Goal: Transaction & Acquisition: Book appointment/travel/reservation

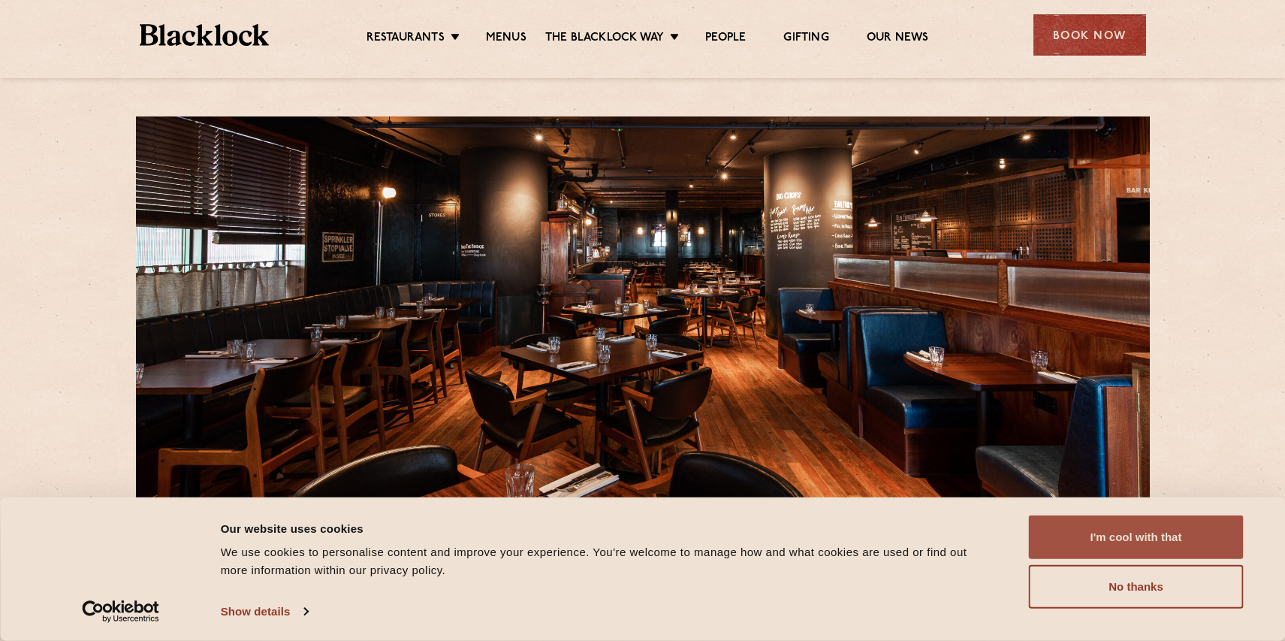
click at [1098, 537] on button "I'm cool with that" at bounding box center [1136, 537] width 215 height 44
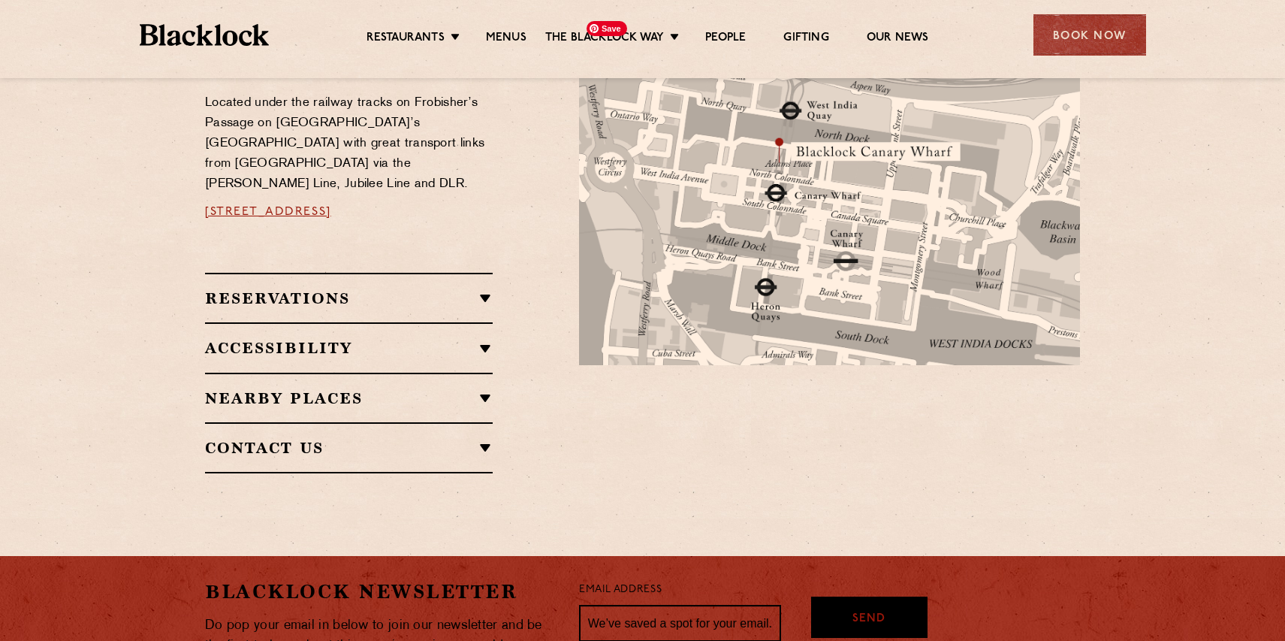
scroll to position [874, 0]
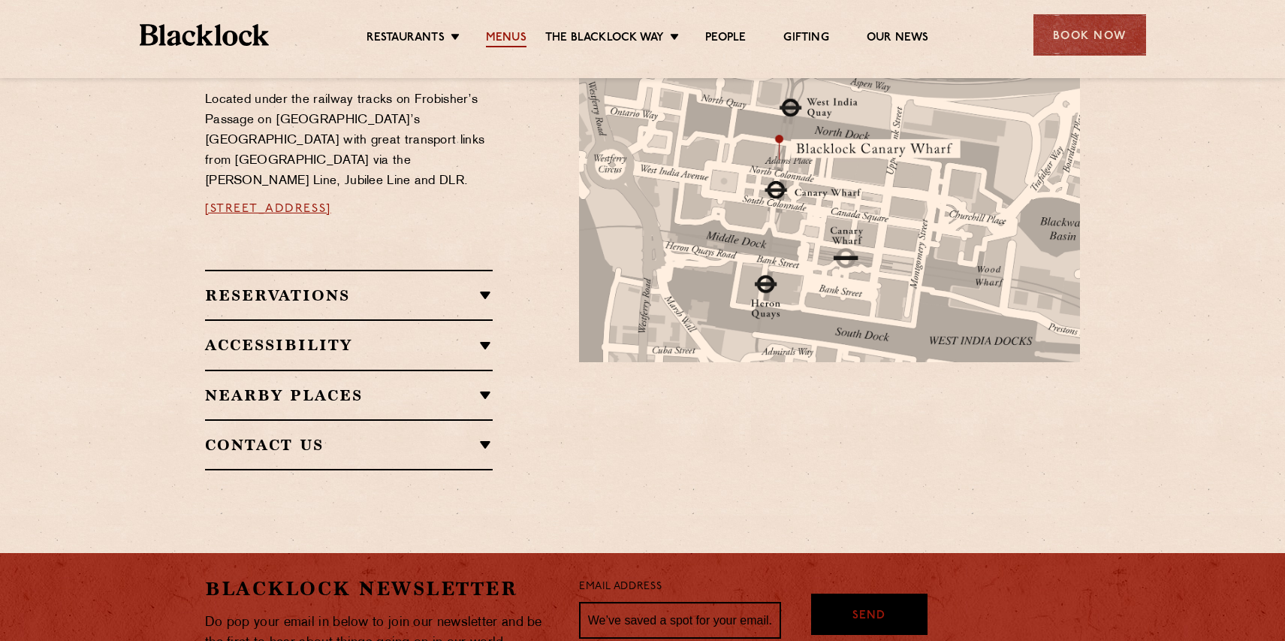
click at [515, 40] on link "Menus" at bounding box center [506, 39] width 41 height 17
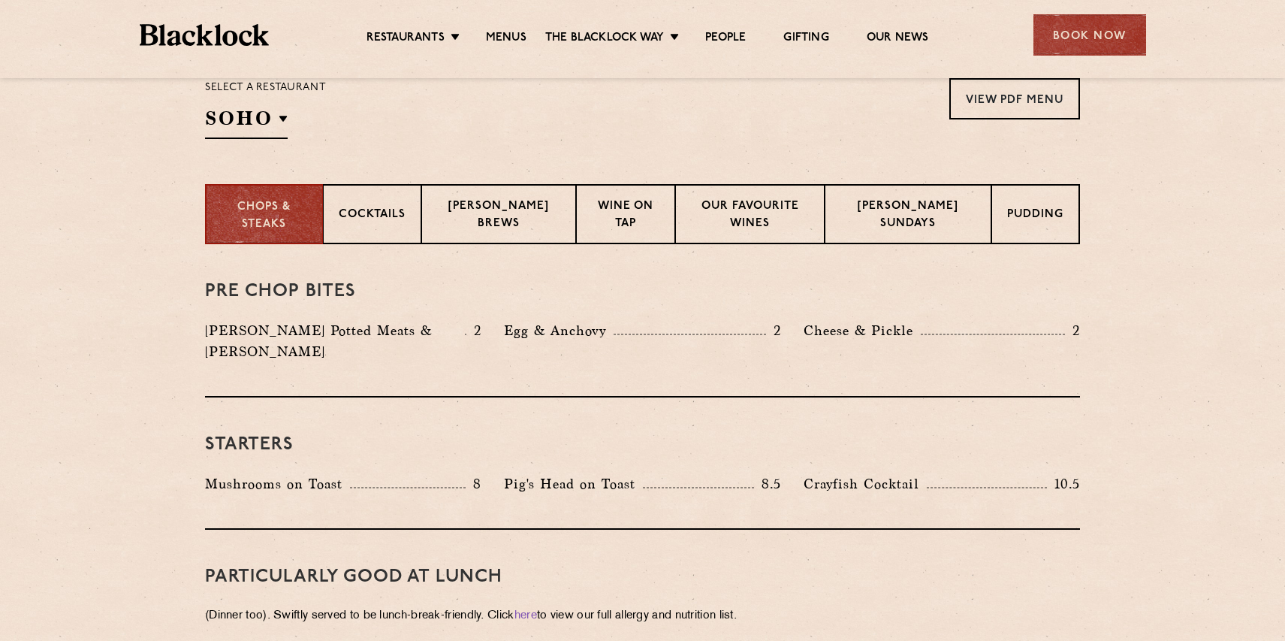
scroll to position [510, 0]
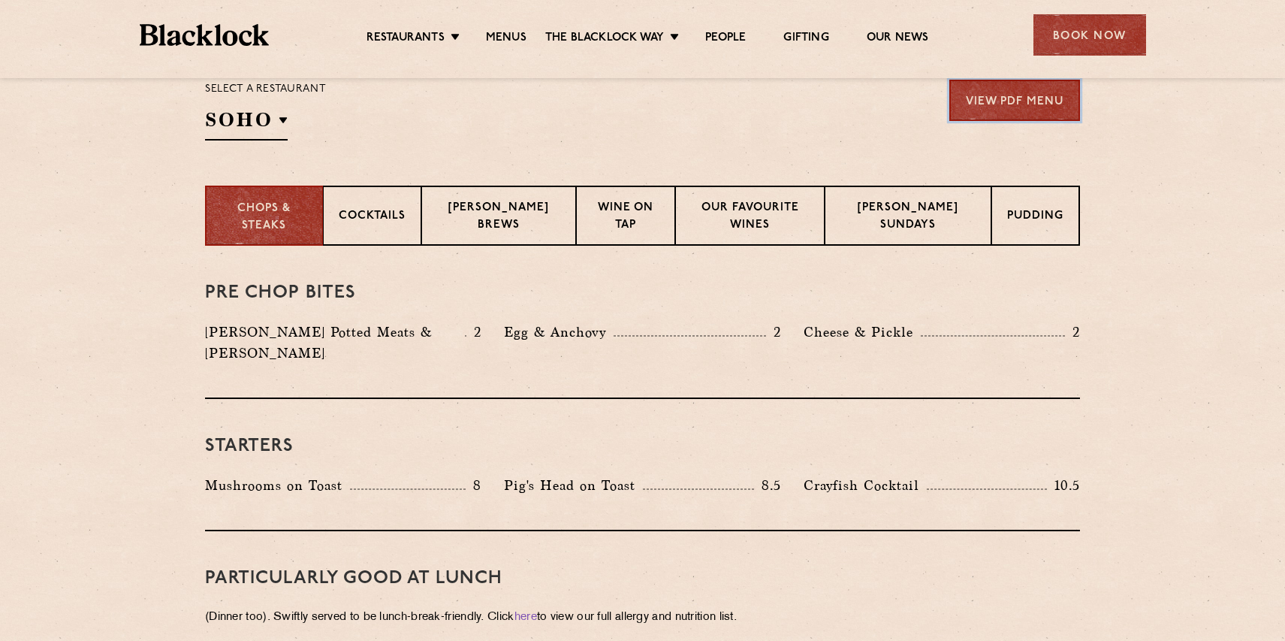
click at [999, 107] on link "View PDF Menu" at bounding box center [1015, 100] width 131 height 41
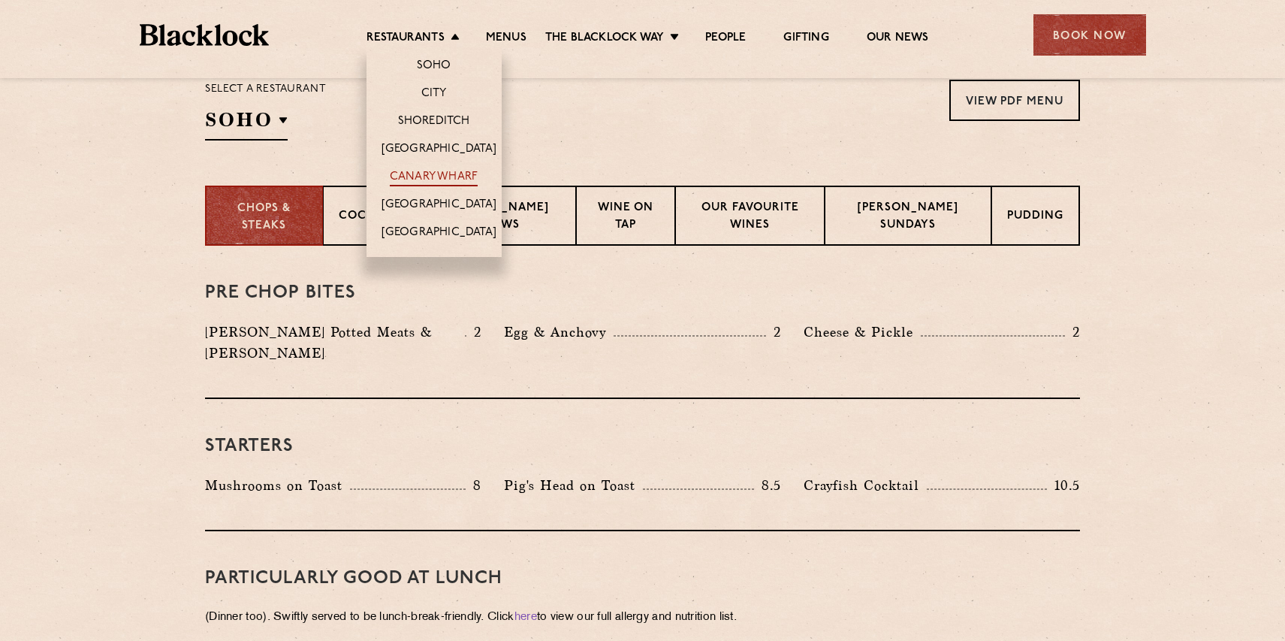
click at [428, 171] on link "Canary Wharf" at bounding box center [434, 178] width 88 height 17
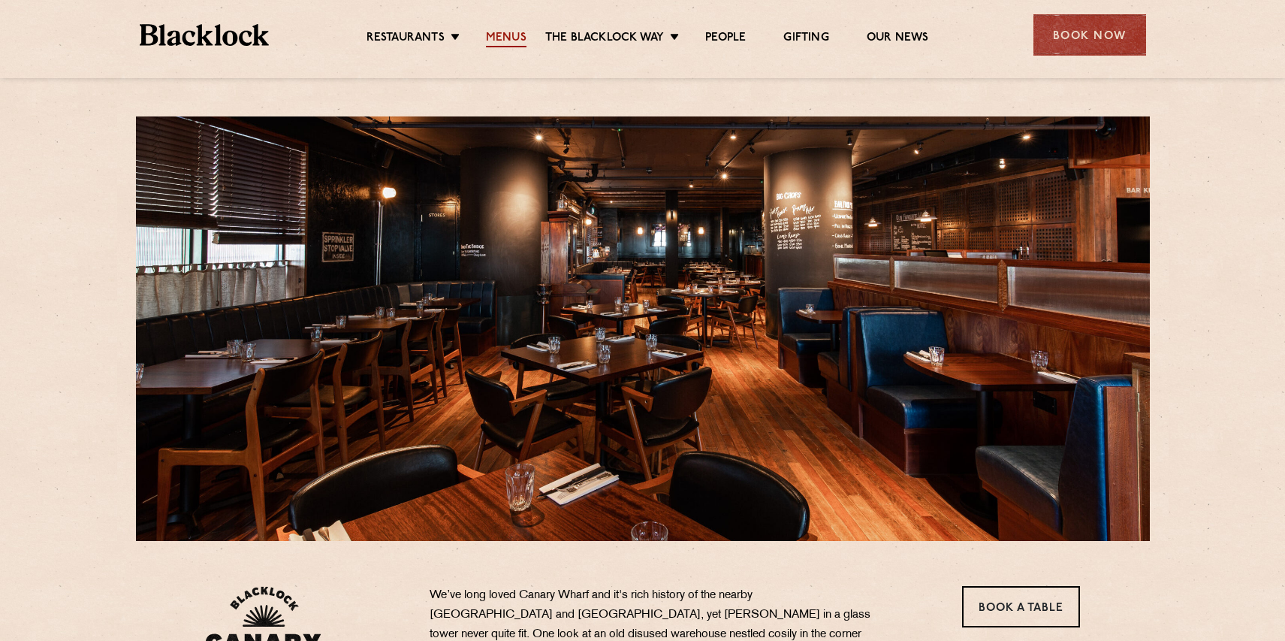
click at [509, 39] on link "Menus" at bounding box center [506, 39] width 41 height 17
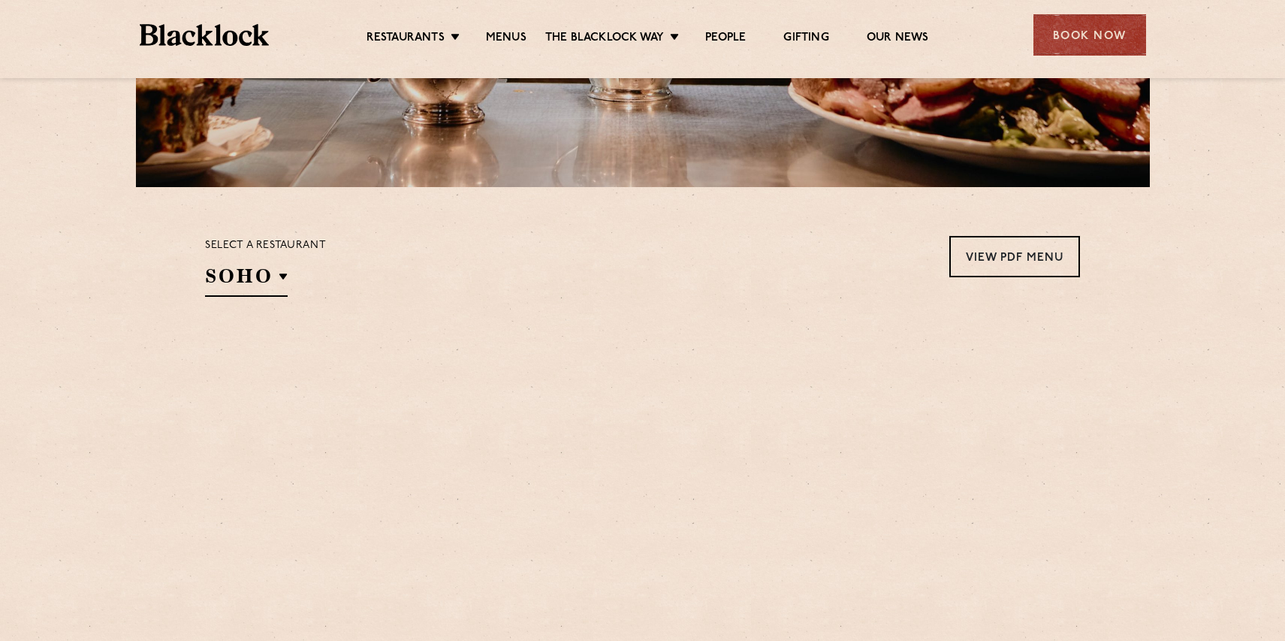
scroll to position [369, 0]
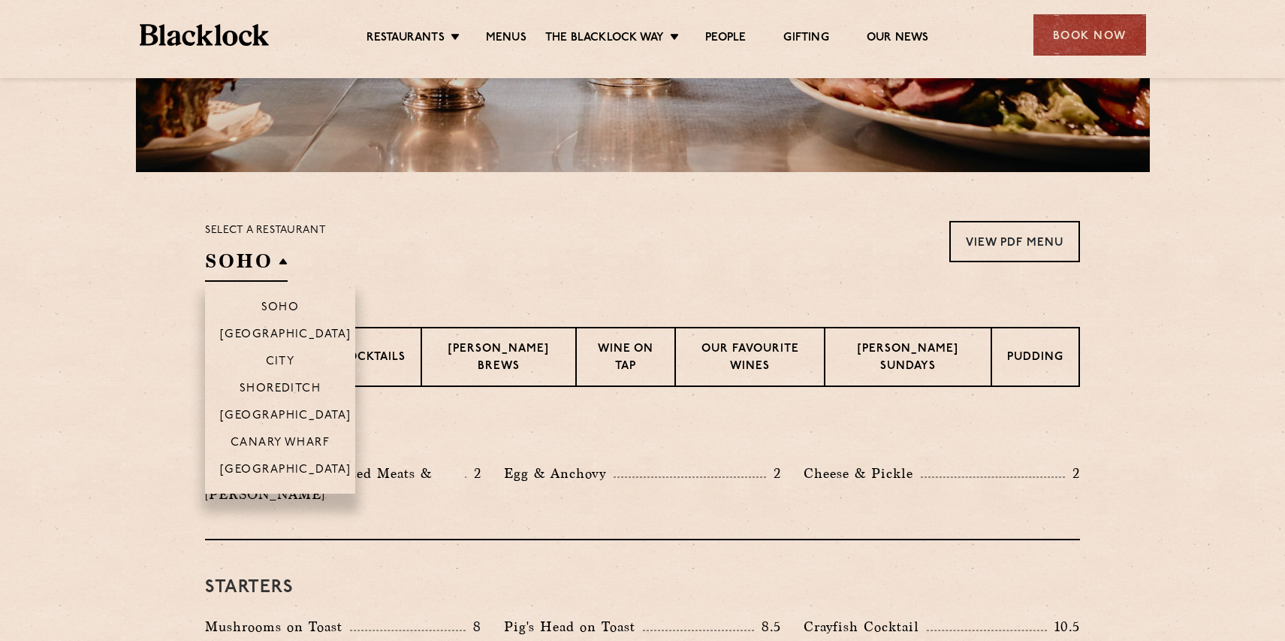
click at [239, 270] on h2 "SOHO" at bounding box center [246, 265] width 83 height 34
click at [261, 437] on p "Canary Wharf" at bounding box center [280, 444] width 99 height 15
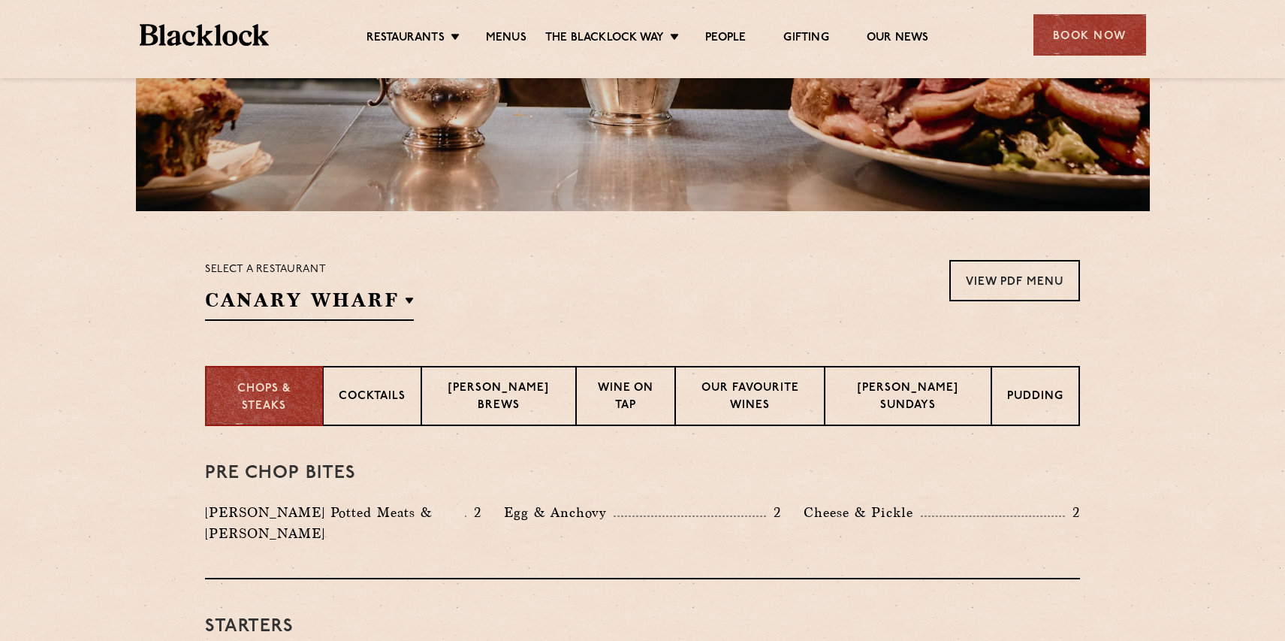
scroll to position [342, 0]
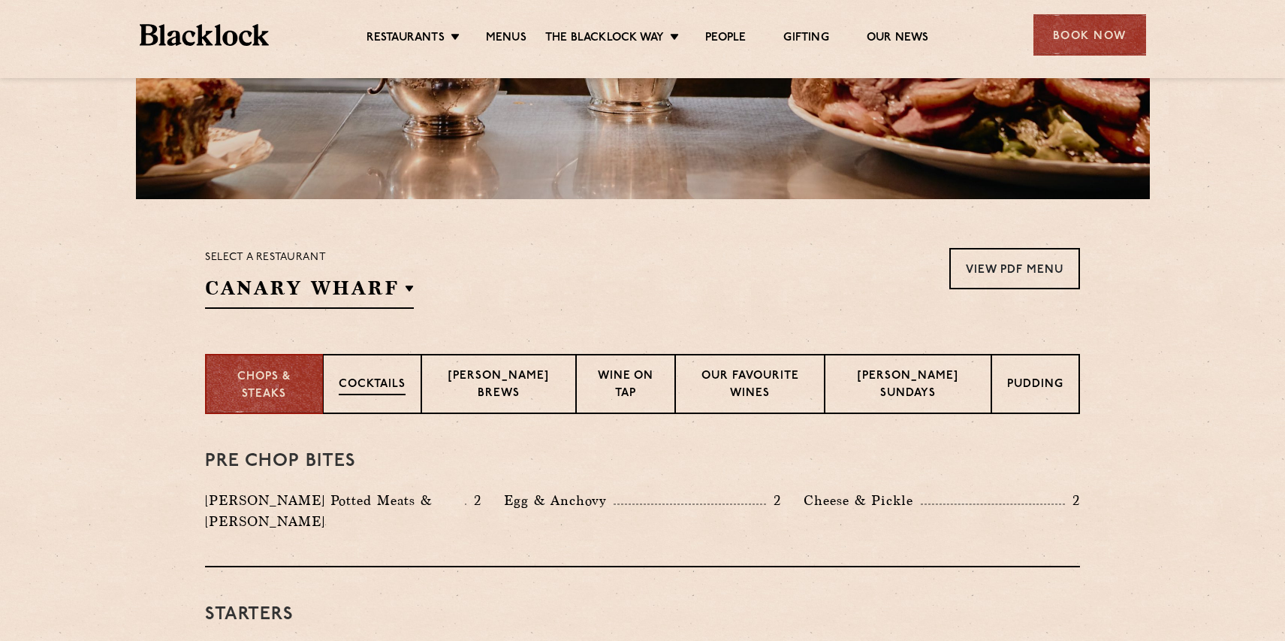
click at [393, 394] on p "Cocktails" at bounding box center [372, 385] width 67 height 19
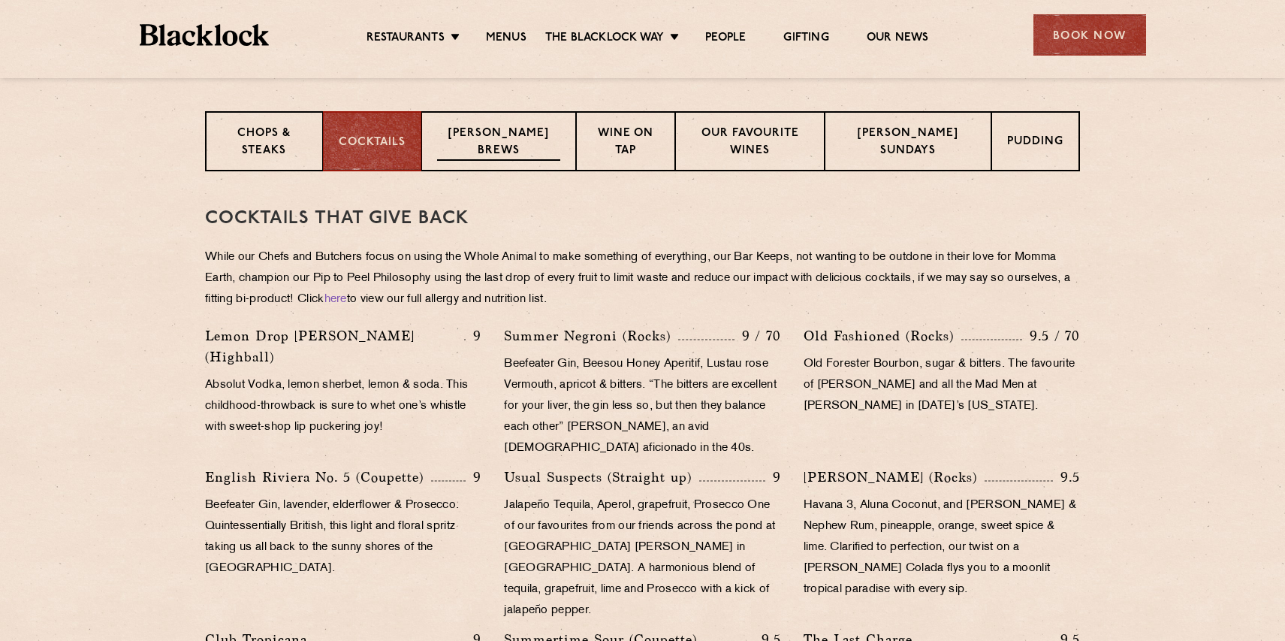
scroll to position [578, 0]
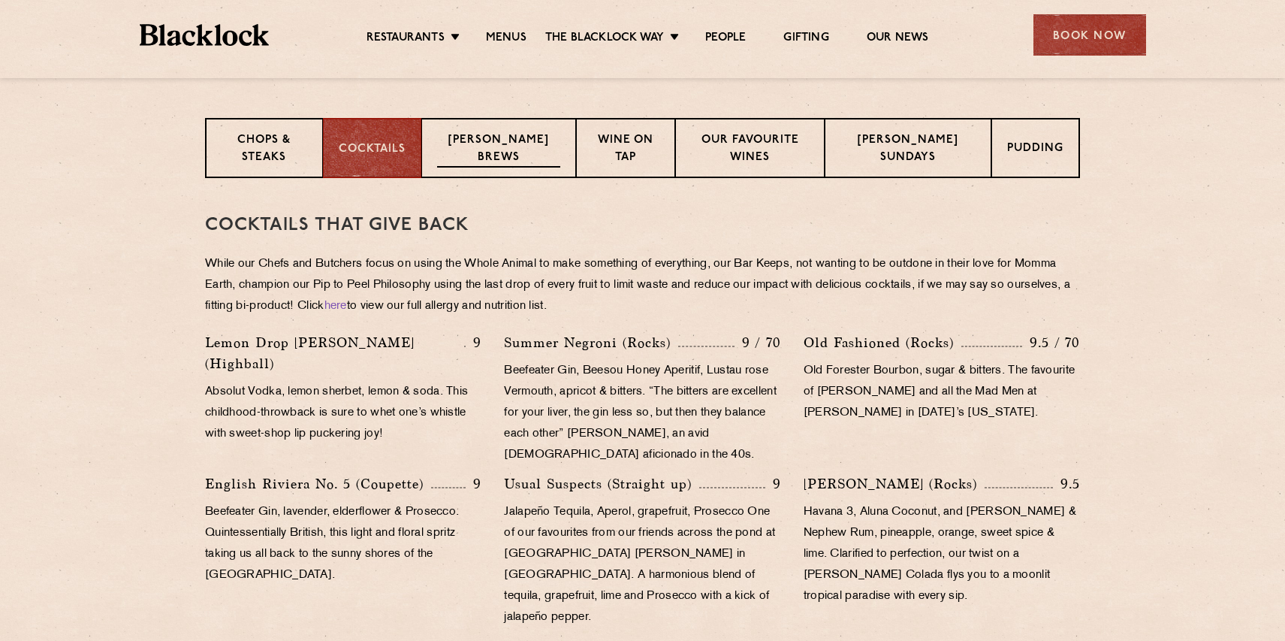
click at [503, 157] on p "Blacklock Brews" at bounding box center [498, 149] width 123 height 35
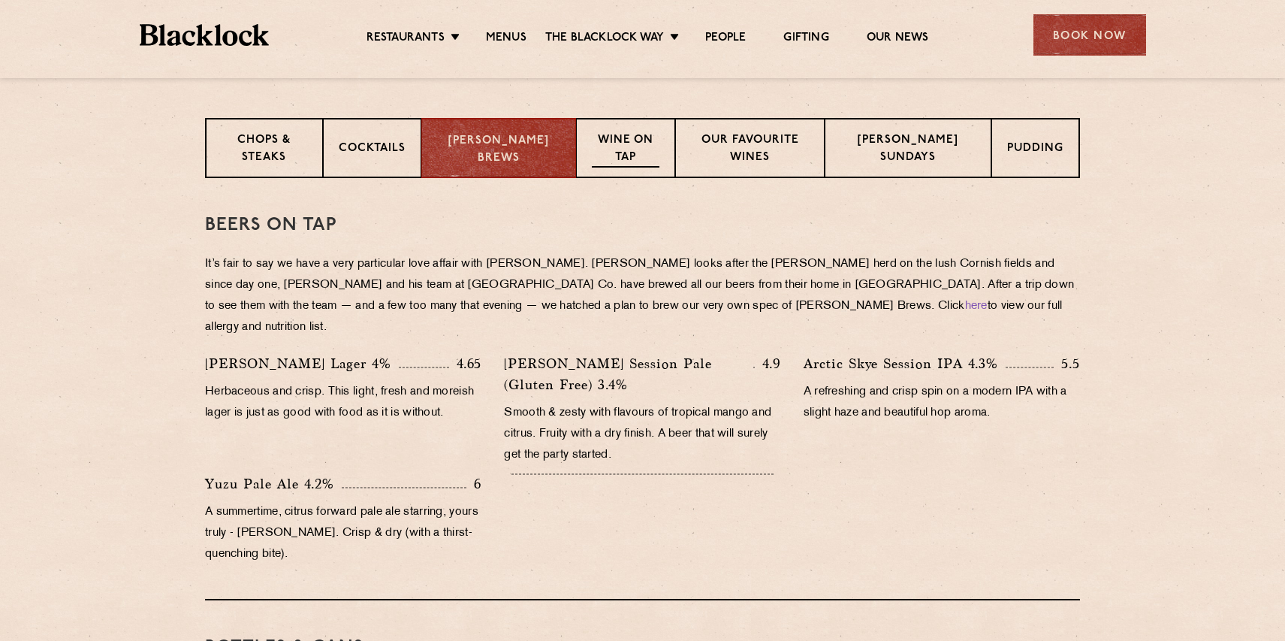
click at [616, 157] on p "Wine on Tap" at bounding box center [625, 149] width 67 height 35
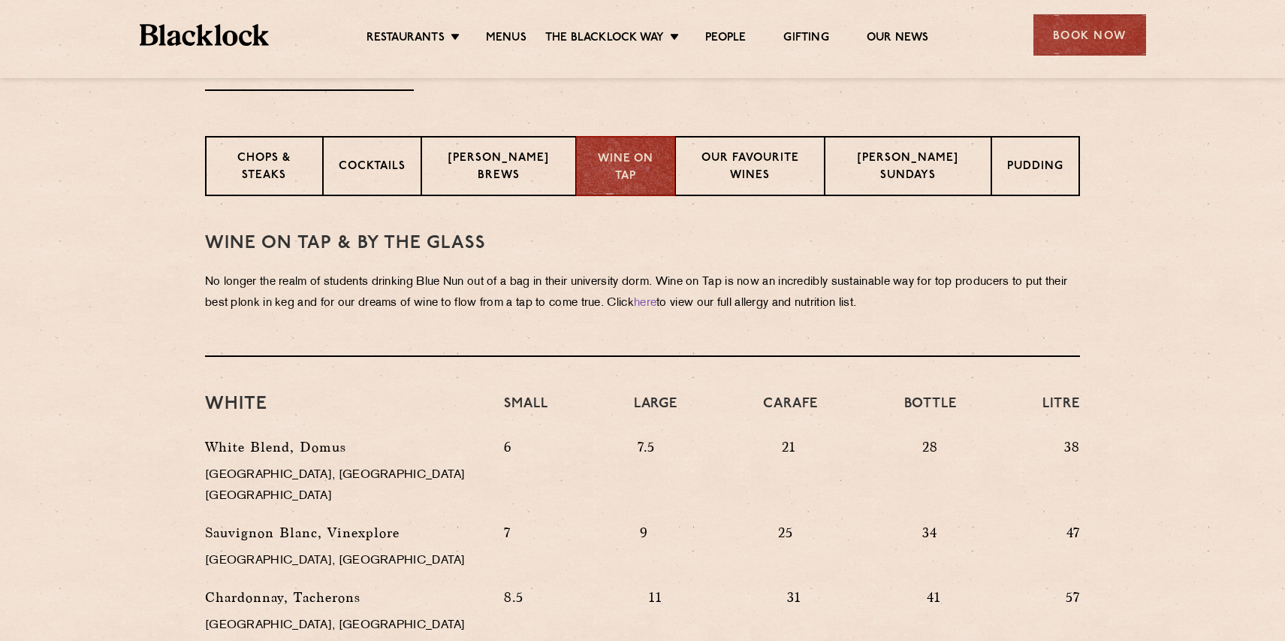
scroll to position [513, 0]
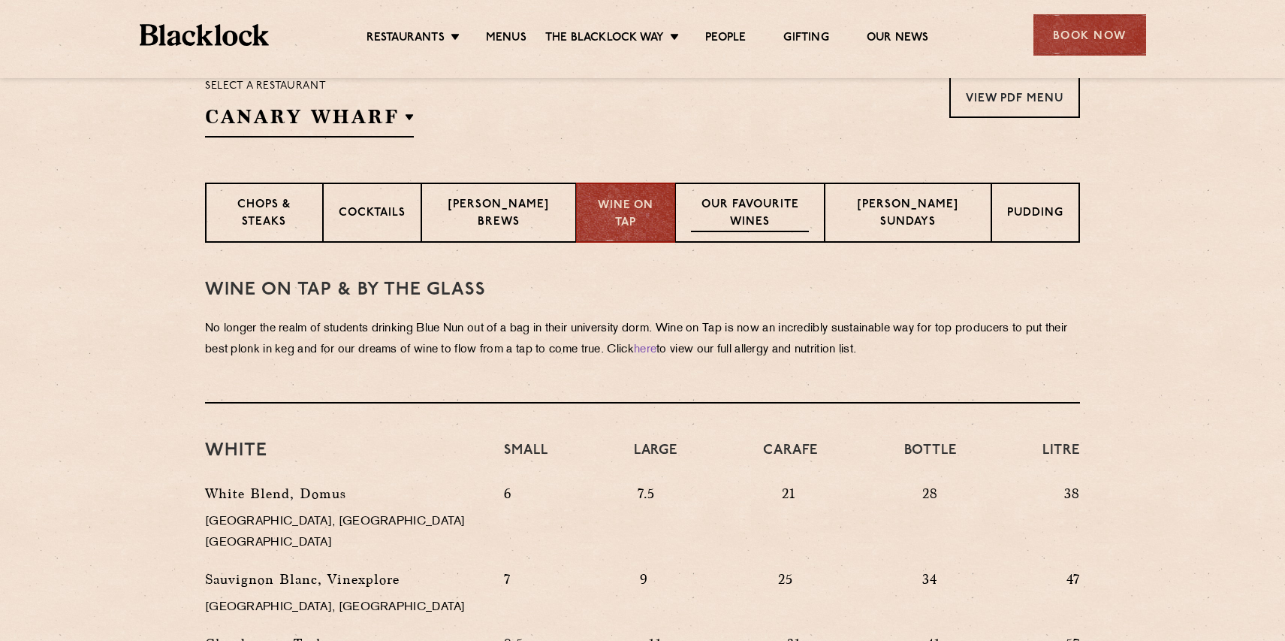
click at [735, 216] on p "Our favourite wines" at bounding box center [750, 214] width 119 height 35
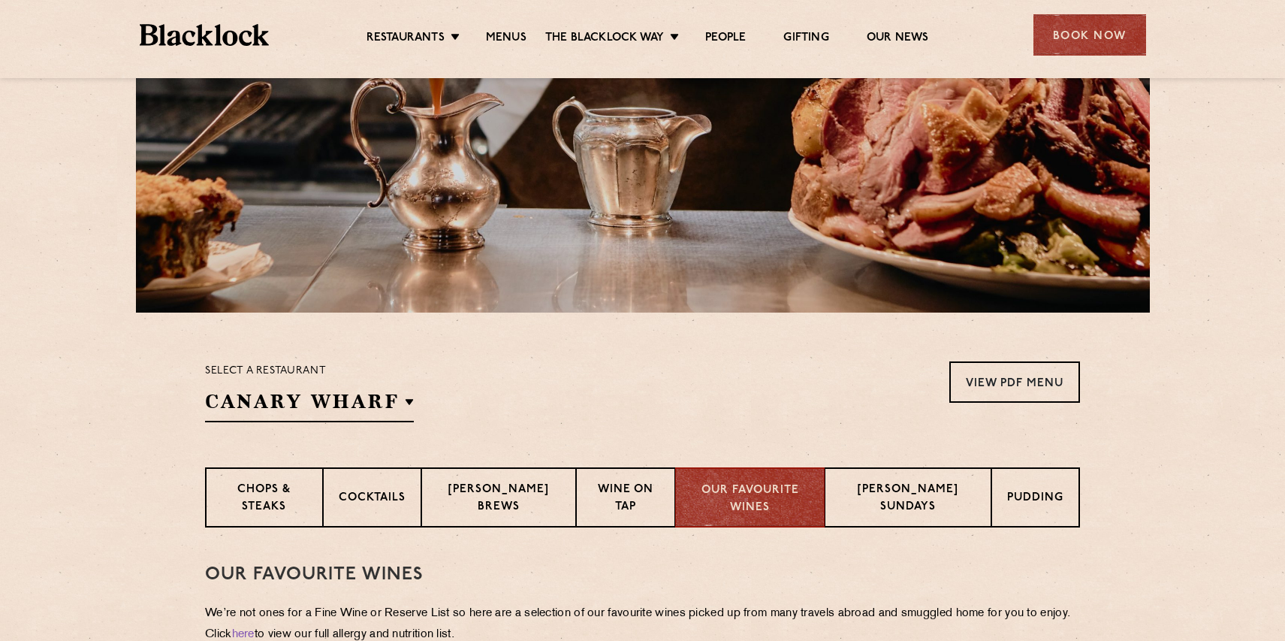
scroll to position [221, 0]
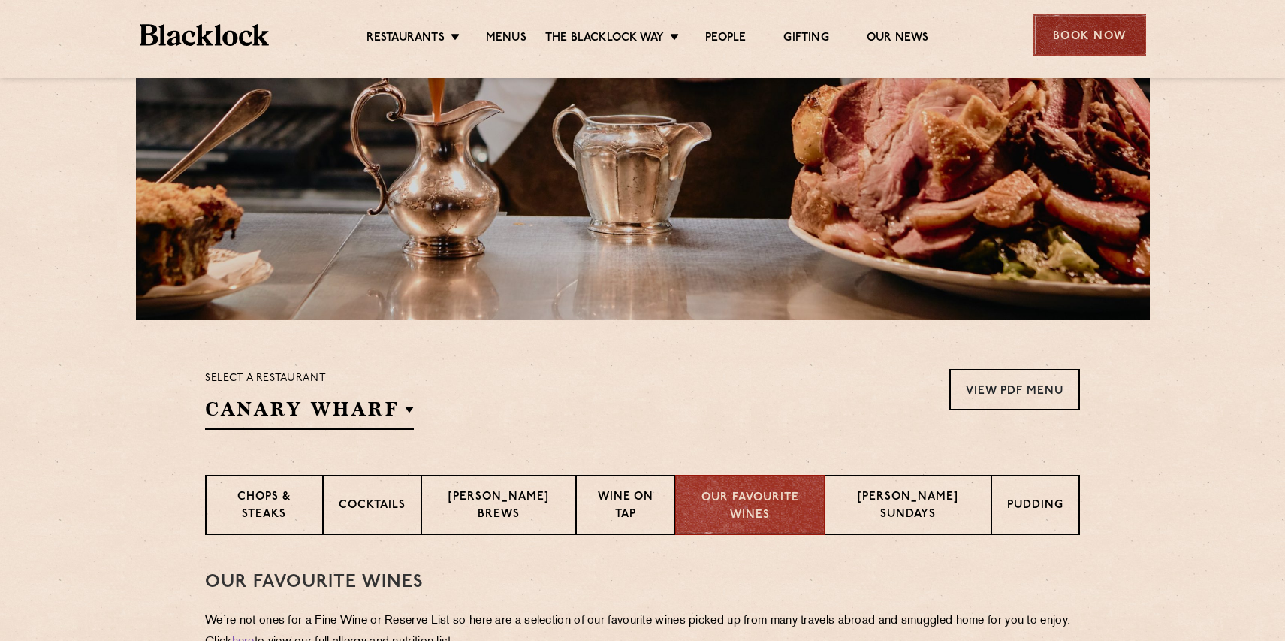
click at [1077, 48] on div "Book Now" at bounding box center [1090, 34] width 113 height 41
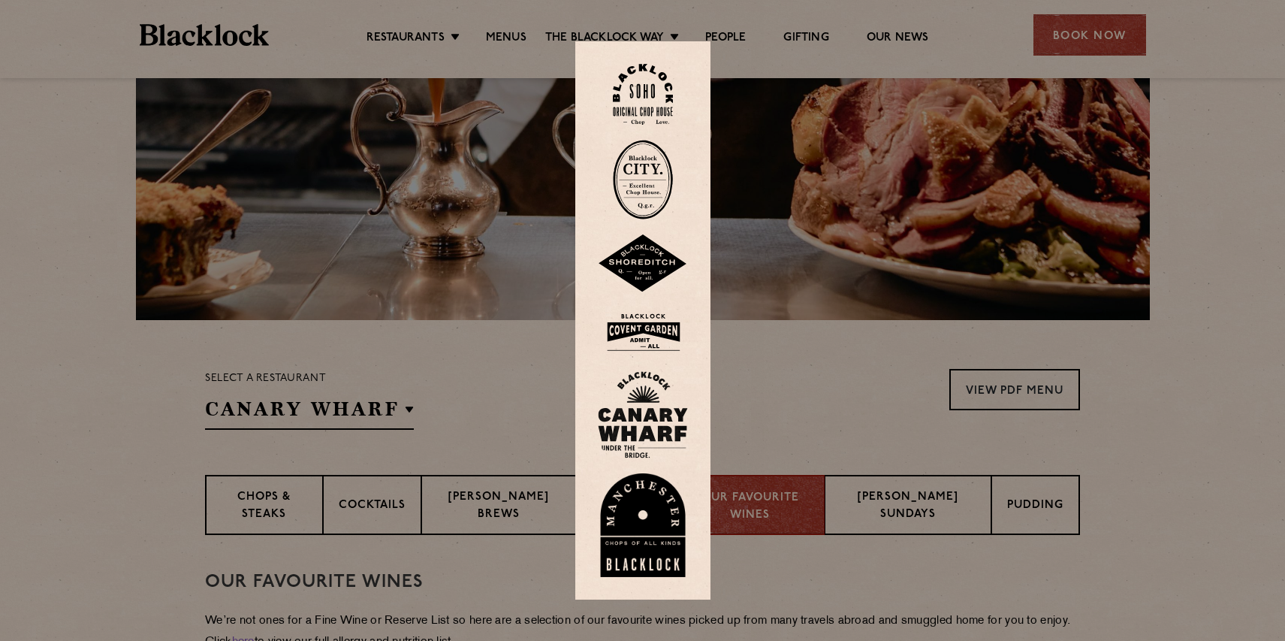
click at [634, 421] on img at bounding box center [643, 414] width 90 height 87
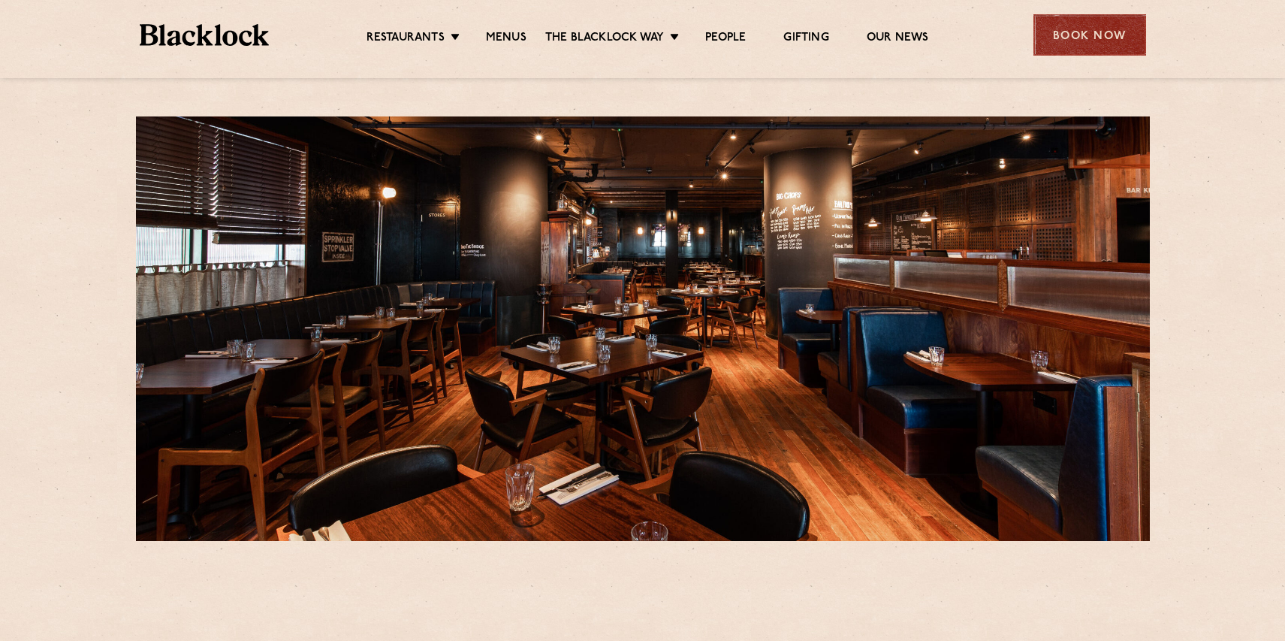
click at [1065, 39] on div "Book Now" at bounding box center [1090, 34] width 113 height 41
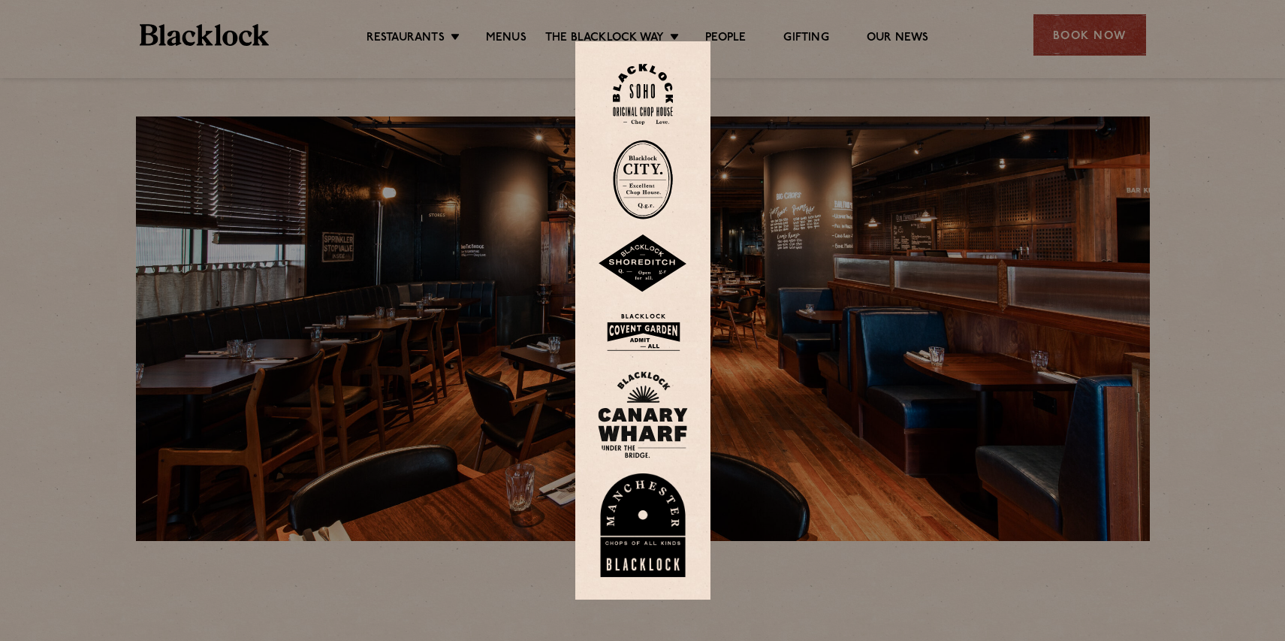
click at [640, 421] on img at bounding box center [643, 414] width 90 height 87
